Goal: Task Accomplishment & Management: Manage account settings

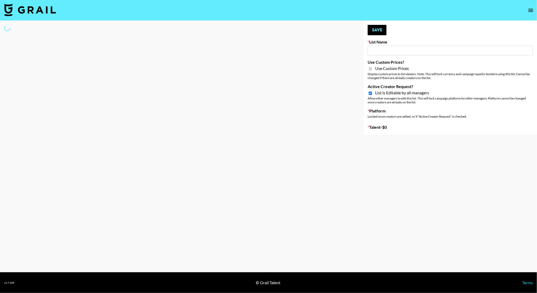
type input "Superpower ([DATE])"
checkbox input "true"
select select "Brand"
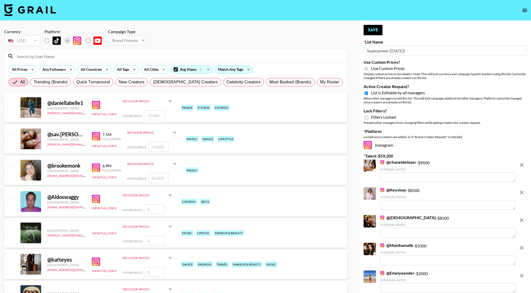
click at [23, 53] on input at bounding box center [179, 56] width 330 height 8
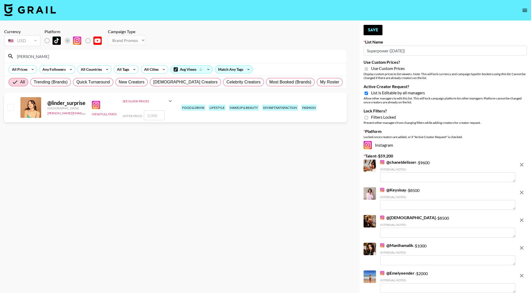
type input "linder"
click at [155, 117] on input "number" at bounding box center [154, 115] width 21 height 10
checkbox input "true"
type input "4000"
click at [367, 33] on button "Save" at bounding box center [372, 30] width 19 height 10
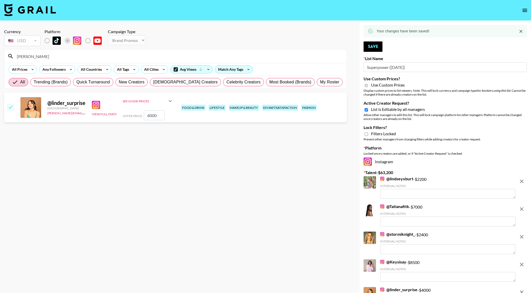
click at [149, 117] on input "4000" at bounding box center [154, 115] width 21 height 10
checkbox input "false"
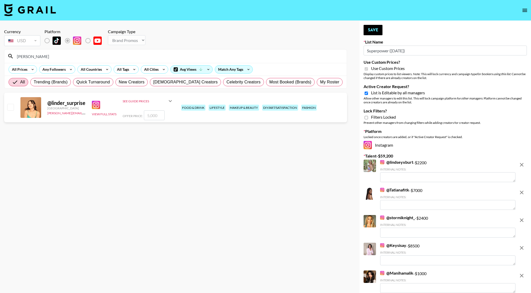
checkbox input "true"
type input "5000"
click at [382, 35] on div "Your changes have been saved! Save List Name Superpower (11th Sept) Use Custom …" at bounding box center [445, 231] width 172 height 420
click at [375, 33] on button "Save" at bounding box center [372, 30] width 19 height 10
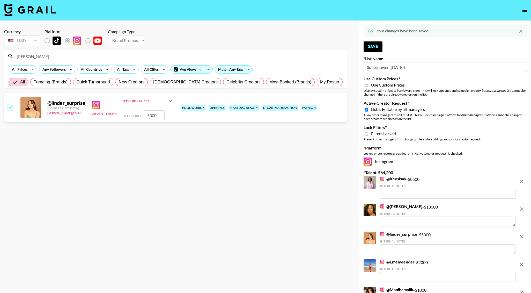
click at [52, 56] on input "linder" at bounding box center [179, 56] width 330 height 8
type input "saraw"
click at [158, 117] on input "number" at bounding box center [154, 115] width 21 height 10
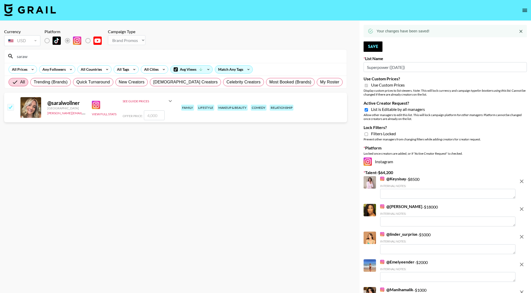
type input "2"
checkbox input "true"
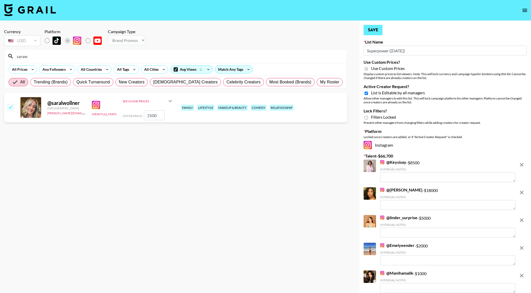
type input "2500"
click at [371, 30] on button "Save" at bounding box center [372, 30] width 19 height 10
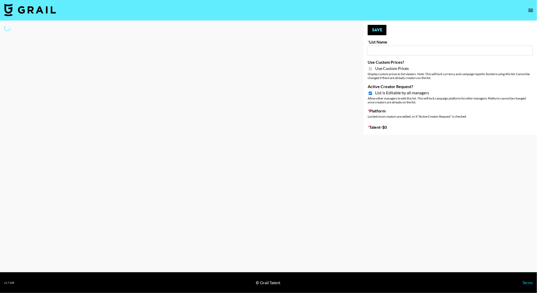
select select "Brand"
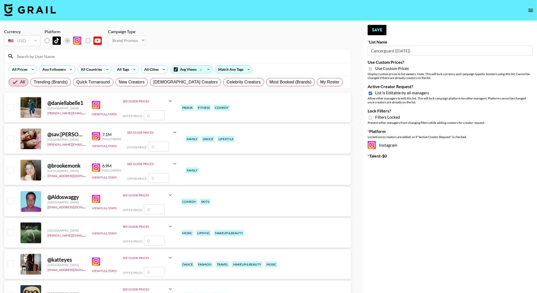
type input "Cancerguard ([DATE])"
checkbox input "true"
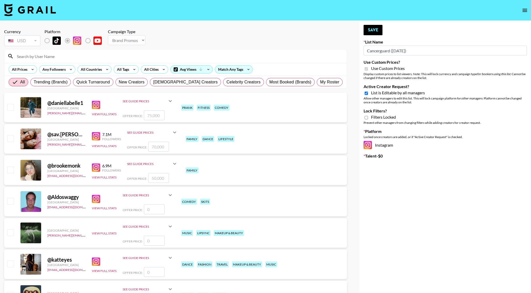
click at [53, 56] on input at bounding box center [179, 56] width 330 height 8
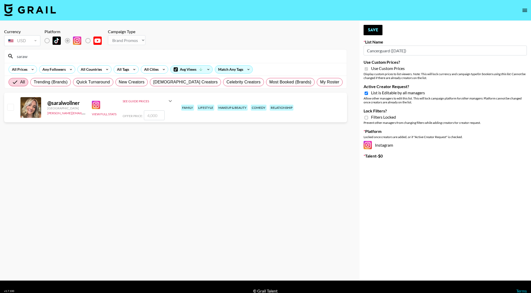
type input "saraw"
click at [158, 118] on input "number" at bounding box center [154, 115] width 21 height 10
checkbox input "true"
type input "2500"
click at [368, 28] on button "Save" at bounding box center [372, 30] width 19 height 10
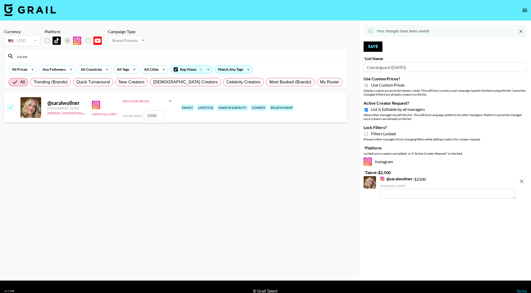
click at [399, 192] on textarea at bounding box center [447, 194] width 135 height 10
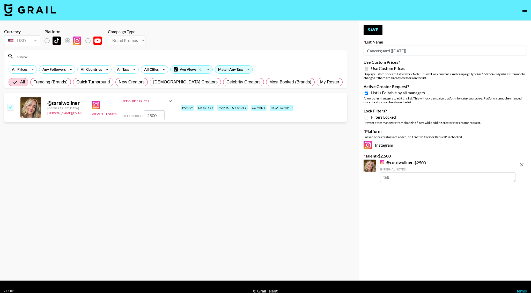
type textarea "%"
type textarea "80% audience is [DEMOGRAPHIC_DATA]+"
click at [372, 27] on button "Save" at bounding box center [372, 30] width 19 height 10
